Goal: Information Seeking & Learning: Find specific fact

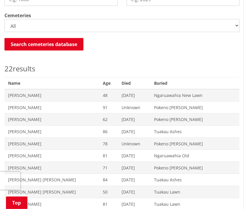
scroll to position [103, 0]
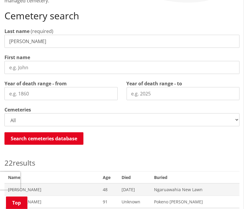
drag, startPoint x: 33, startPoint y: 39, endPoint x: -2, endPoint y: 30, distance: 35.8
click at [4, 35] on input "[PERSON_NAME]" at bounding box center [121, 41] width 235 height 13
type input "[PERSON_NAME]"
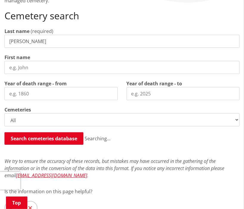
scroll to position [260, 0]
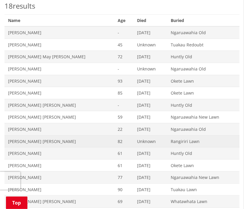
click at [170, 140] on span "Rangiriri Lawn" at bounding box center [202, 142] width 65 height 6
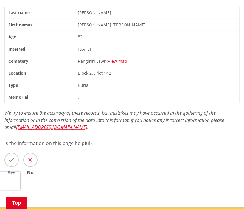
scroll to position [126, 0]
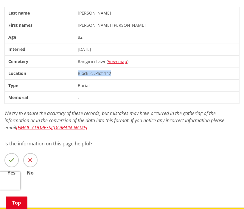
drag, startPoint x: 90, startPoint y: 74, endPoint x: 126, endPoint y: 74, distance: 35.1
click at [132, 73] on td "Block 2 . . Plot 142" at bounding box center [156, 74] width 165 height 12
copy td "Block 2 . . Plot 142"
